Goal: Task Accomplishment & Management: Complete application form

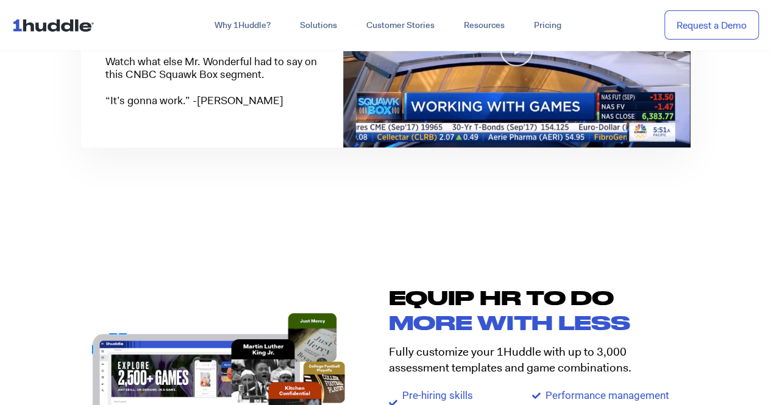
scroll to position [1080, 0]
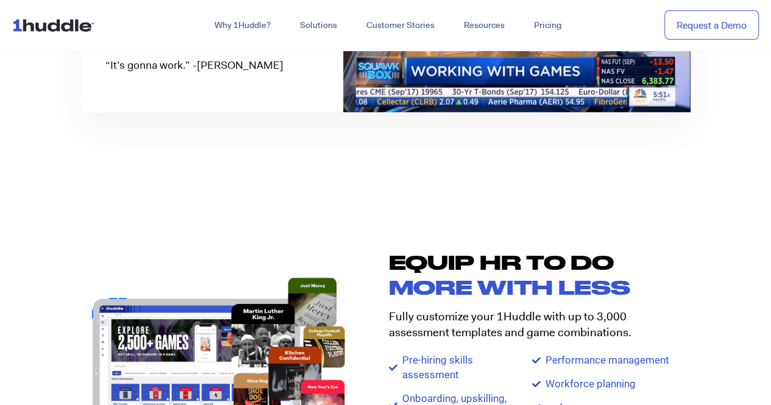
click at [53, 12] on nav "Why 1Huddle? How It Works Science of Learning Gamification What We Stand For FA…" at bounding box center [385, 25] width 771 height 51
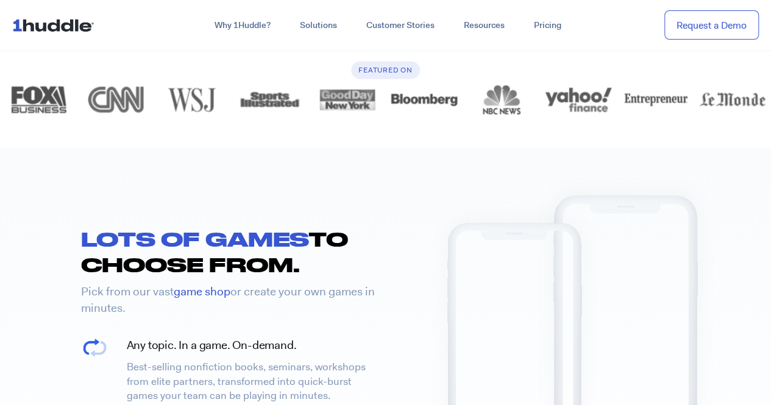
scroll to position [1425, 0]
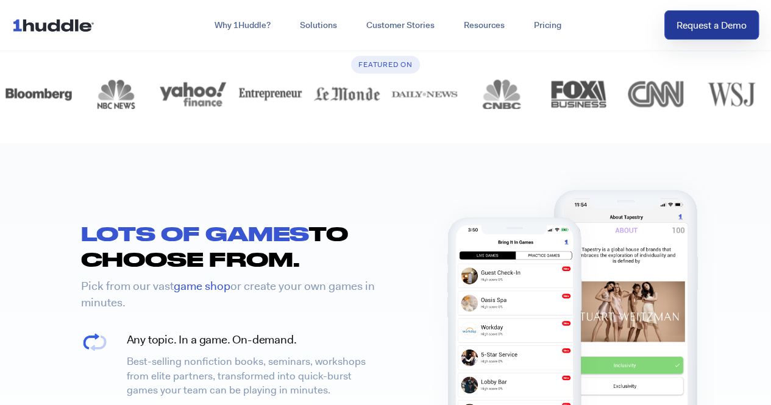
click at [684, 21] on link "Request a Demo" at bounding box center [712, 25] width 95 height 30
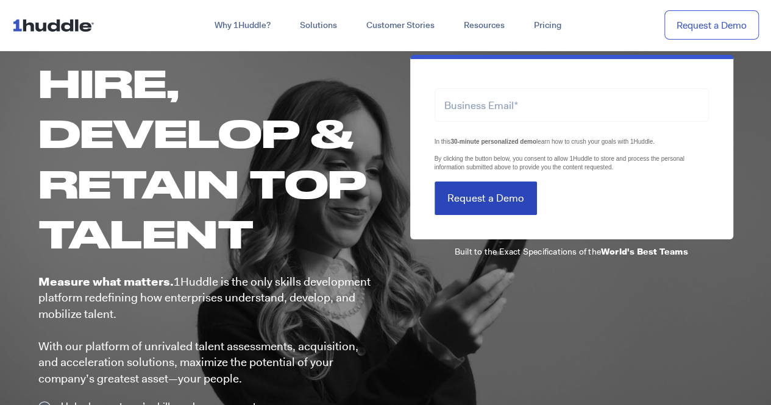
click at [471, 201] on input "Request a Demo" at bounding box center [486, 199] width 102 height 34
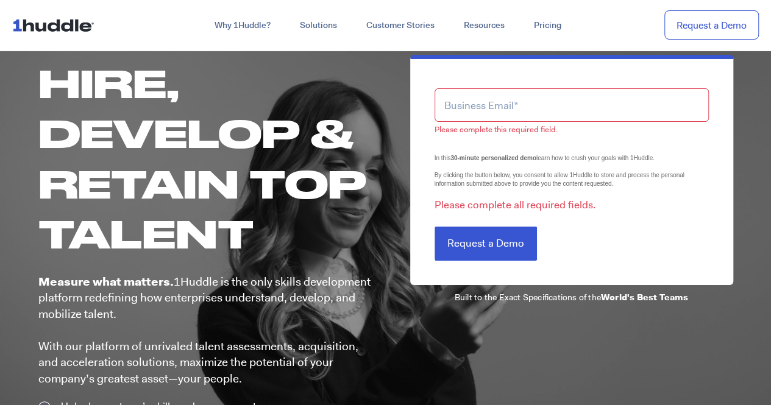
click at [530, 109] on input "email" at bounding box center [572, 105] width 274 height 34
type input "[EMAIL_ADDRESS][DOMAIN_NAME]"
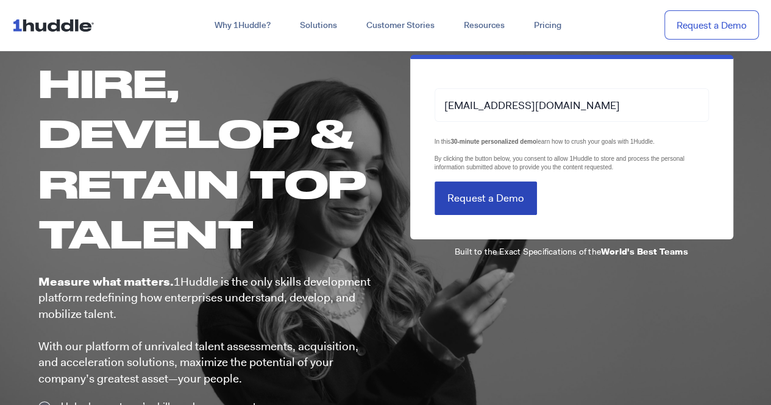
click at [501, 199] on form "[EMAIL_ADDRESS][DOMAIN_NAME] LTLS (Last Touch Lead Source) In this 30-minute pe…" at bounding box center [572, 144] width 274 height 141
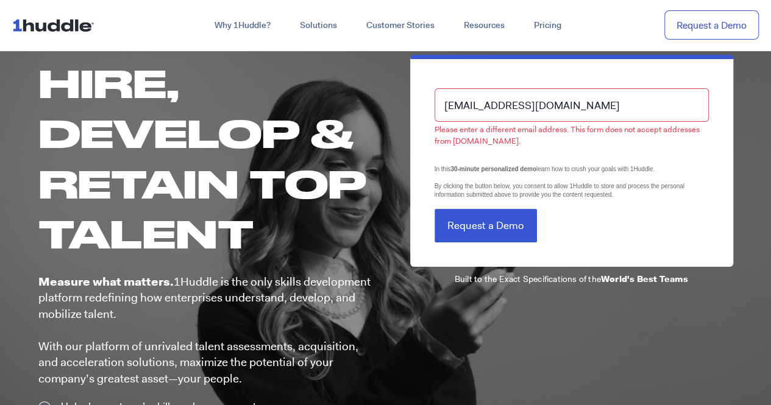
drag, startPoint x: 597, startPoint y: 108, endPoint x: 348, endPoint y: 124, distance: 249.9
click at [372, 119] on div "Hire, Develop & Retain Top Talent Measure what matters. 1Huddle is the only ski…" at bounding box center [385, 257] width 695 height 440
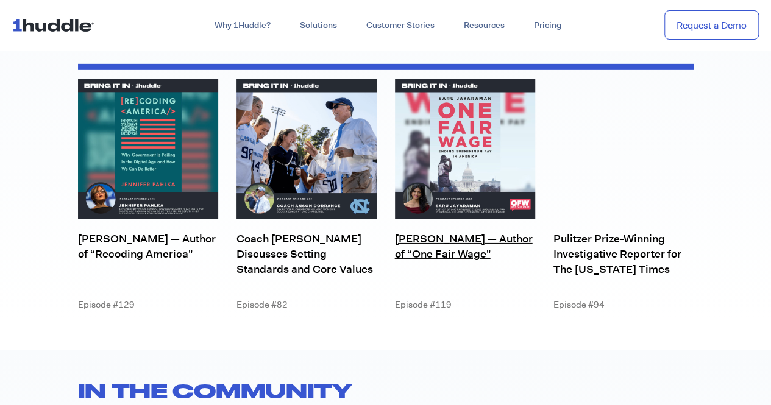
scroll to position [4222, 0]
